Goal: Transaction & Acquisition: Purchase product/service

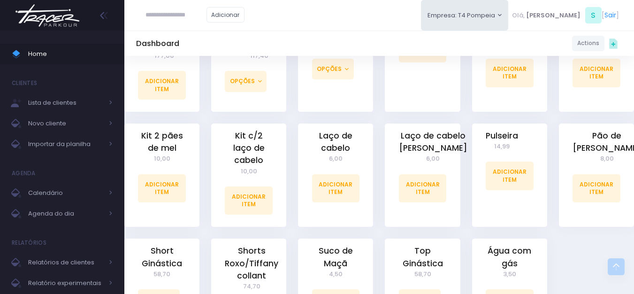
scroll to position [654, 0]
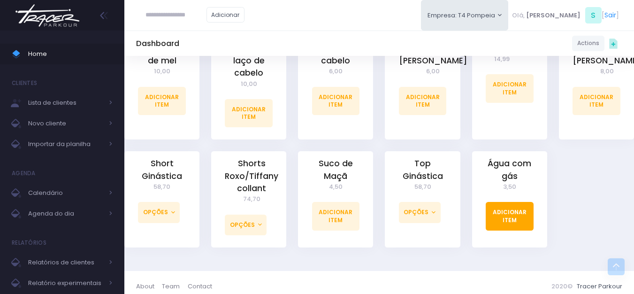
click at [516, 207] on link "Adicionar Item" at bounding box center [510, 216] width 48 height 28
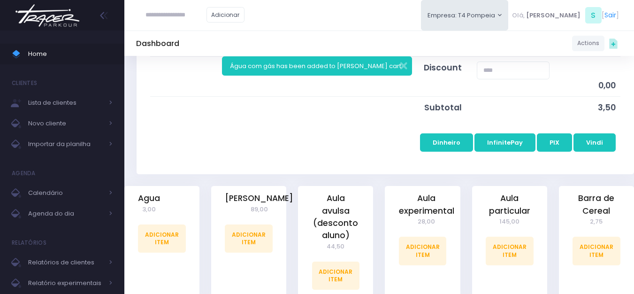
scroll to position [235, 0]
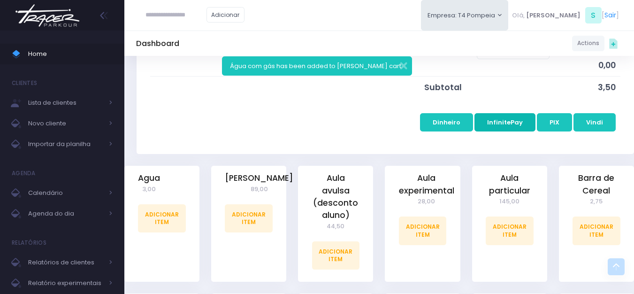
click at [528, 124] on button "InfinitePay" at bounding box center [505, 122] width 61 height 18
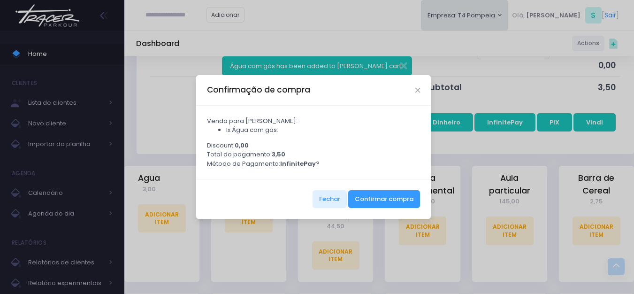
click at [407, 193] on div "Fechar Confirmar compra" at bounding box center [313, 199] width 235 height 40
click at [406, 201] on button "Confirmar compra" at bounding box center [384, 199] width 72 height 18
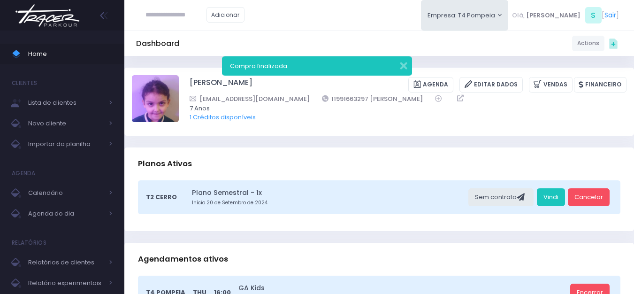
click at [51, 11] on img at bounding box center [47, 15] width 71 height 33
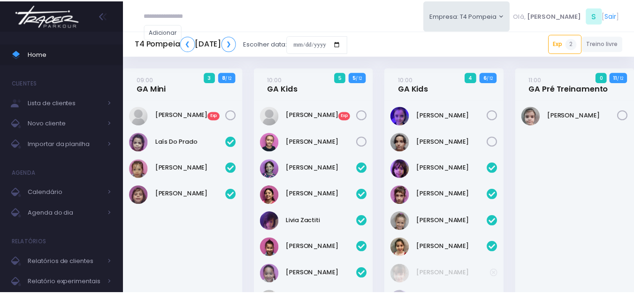
scroll to position [337, 0]
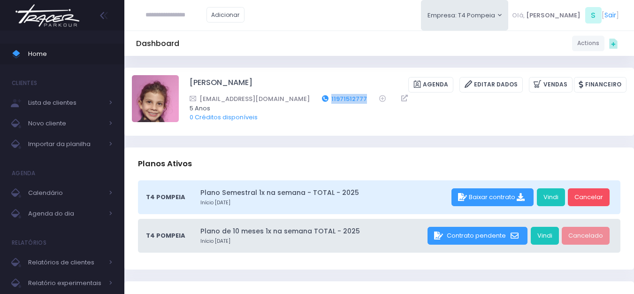
drag, startPoint x: 316, startPoint y: 96, endPoint x: 277, endPoint y: 97, distance: 38.5
click at [277, 97] on div "nctozi@gmail.com 11971512777" at bounding box center [402, 99] width 425 height 10
copy link "11971512777"
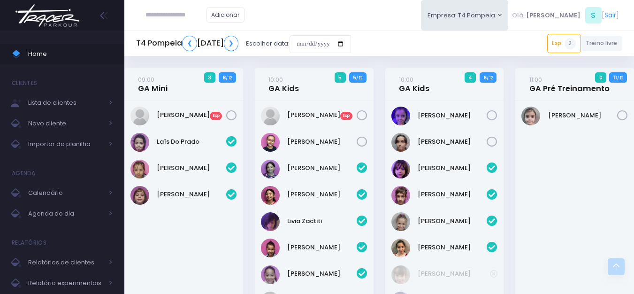
scroll to position [337, 0]
